Goal: Task Accomplishment & Management: Use online tool/utility

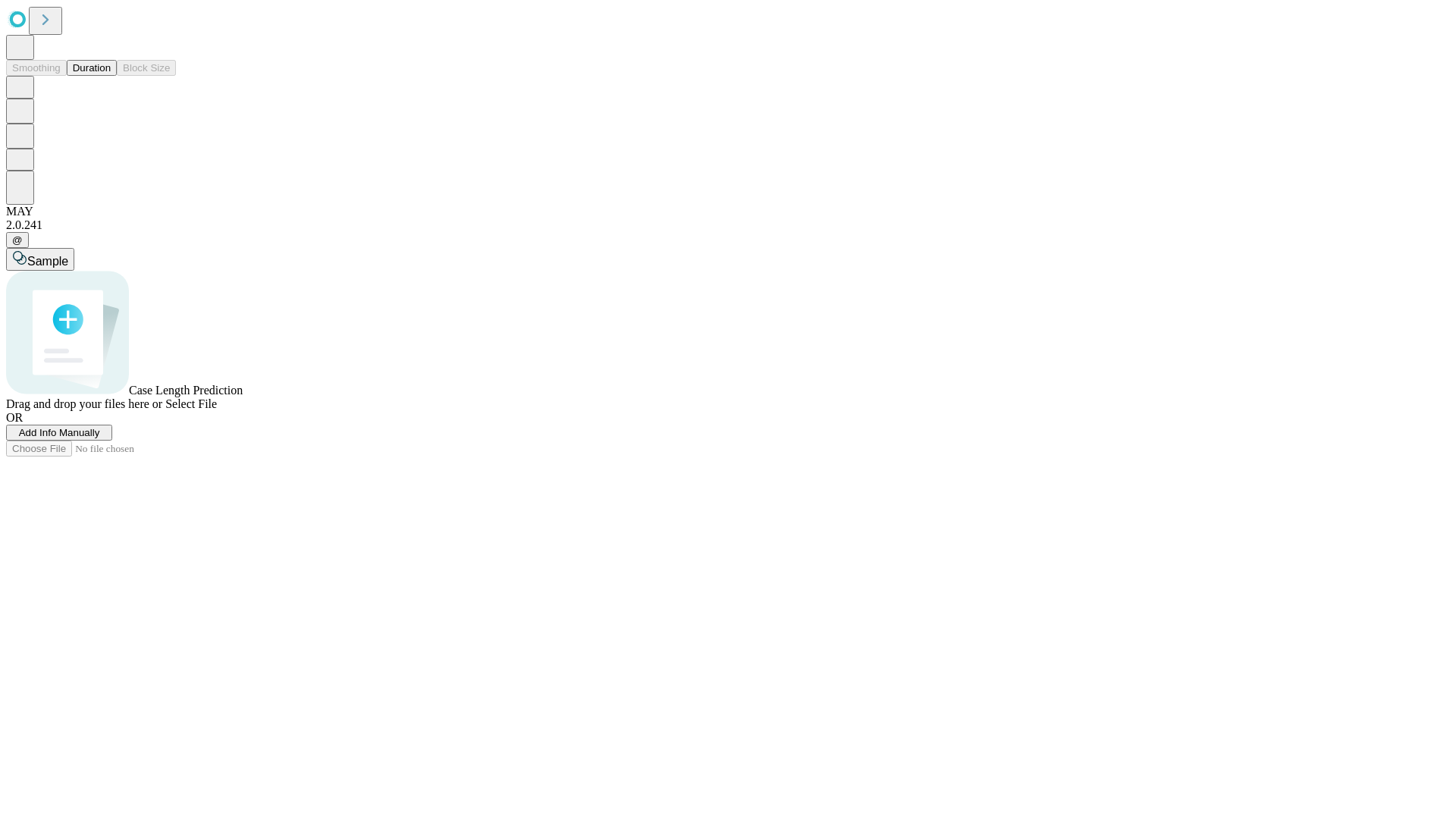
click at [111, 75] on button "Duration" at bounding box center [91, 67] width 50 height 16
click at [100, 438] on span "Add Info Manually" at bounding box center [60, 432] width 81 height 11
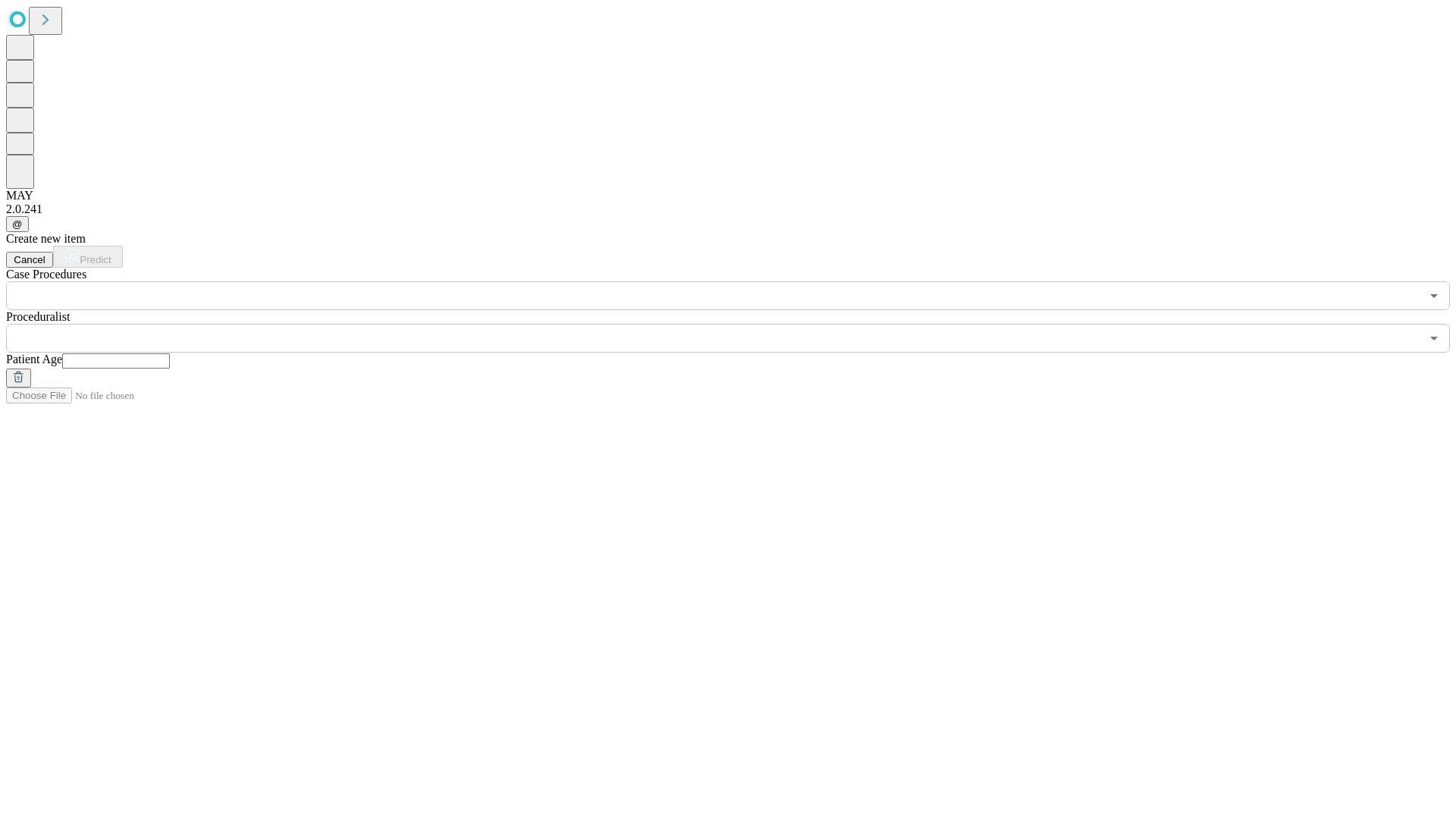
click at [170, 353] on input "text" at bounding box center [116, 360] width 108 height 15
type input "**"
click at [739, 324] on input "text" at bounding box center [713, 338] width 1414 height 29
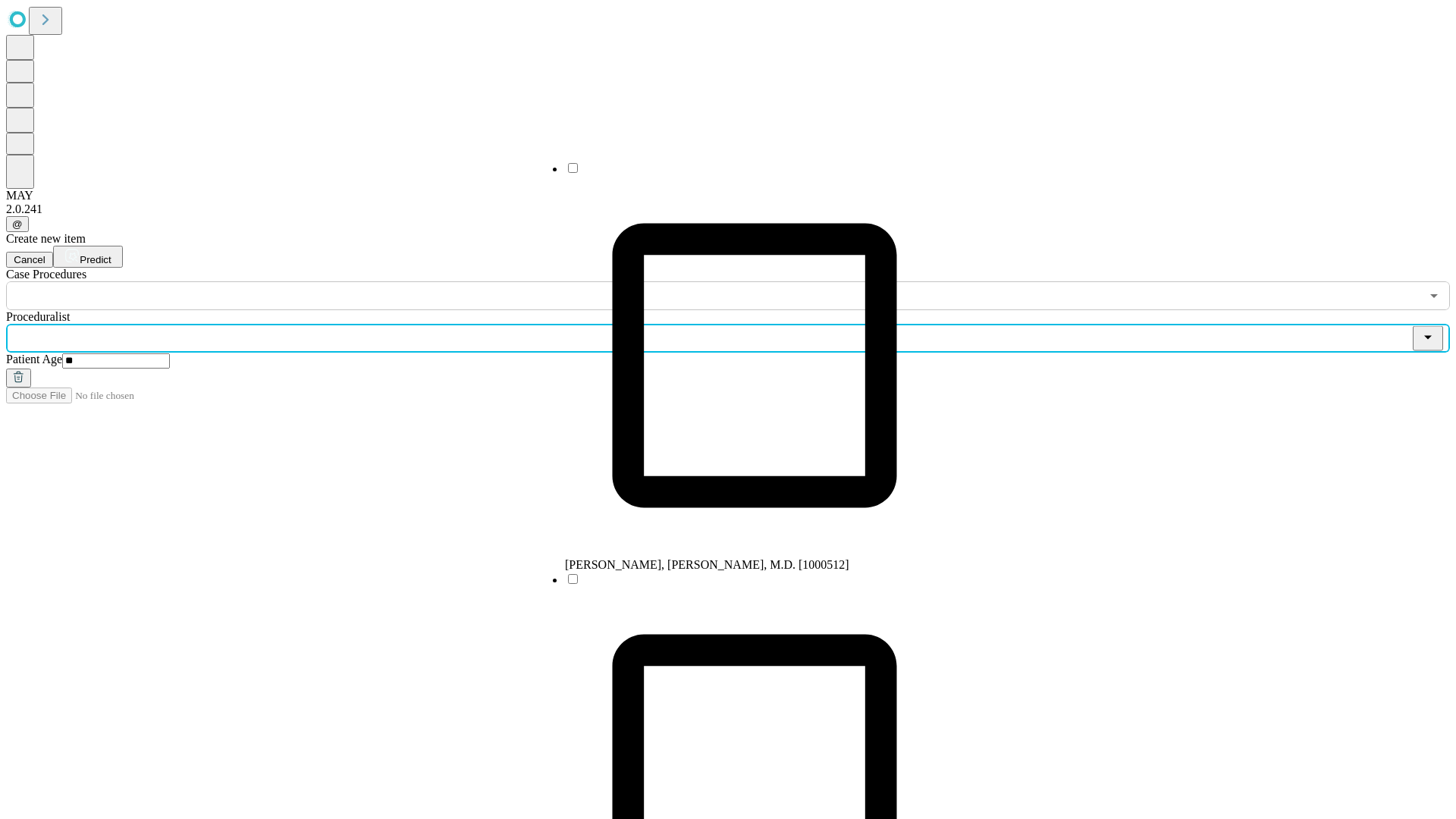
click at [740, 174] on li "[PERSON_NAME], [PERSON_NAME], M.D. [1000512]" at bounding box center [755, 366] width 379 height 410
